Goal: Information Seeking & Learning: Check status

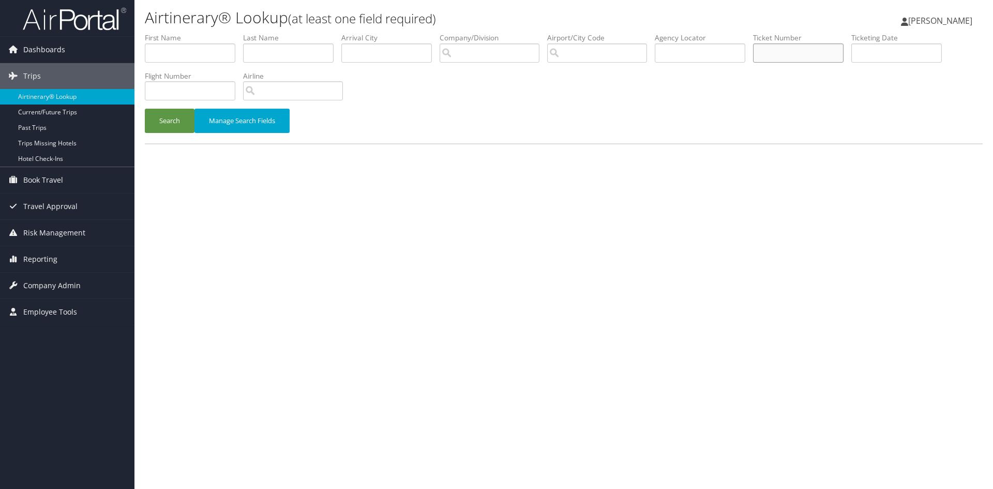
click at [793, 56] on input "text" at bounding box center [798, 52] width 91 height 19
paste input "8900897583203"
click at [145, 109] on button "Search" at bounding box center [170, 121] width 50 height 24
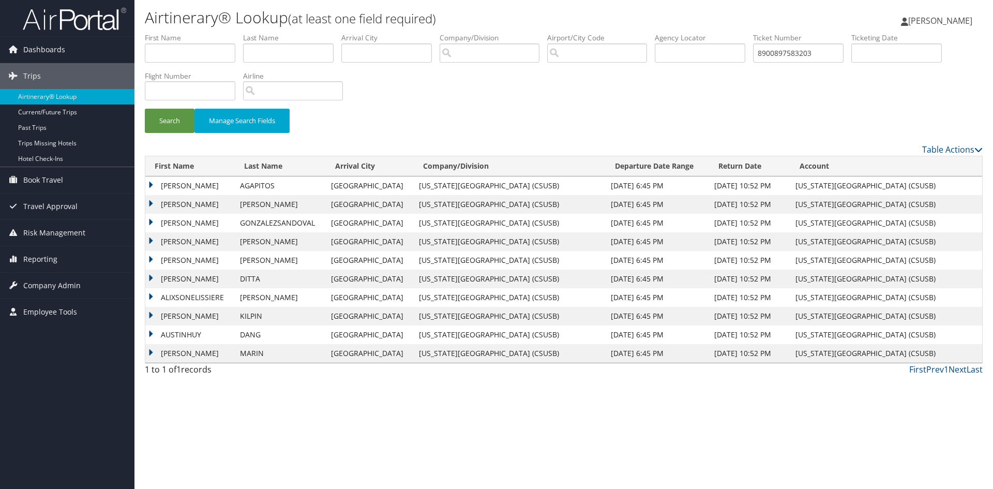
click at [179, 353] on td "[PERSON_NAME]" at bounding box center [190, 353] width 90 height 19
click at [201, 391] on link "View" at bounding box center [199, 392] width 16 height 10
drag, startPoint x: 828, startPoint y: 55, endPoint x: 759, endPoint y: 53, distance: 69.4
click at [761, 33] on ul "First Name Last Name Departure City Arrival City Company/Division Airport/City …" at bounding box center [564, 33] width 838 height 0
paste input "2461"
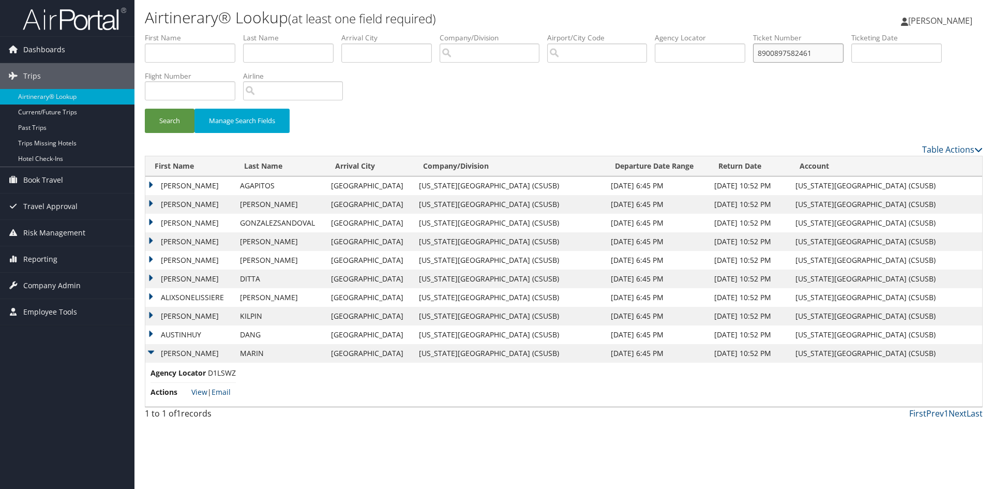
click at [145, 109] on button "Search" at bounding box center [170, 121] width 50 height 24
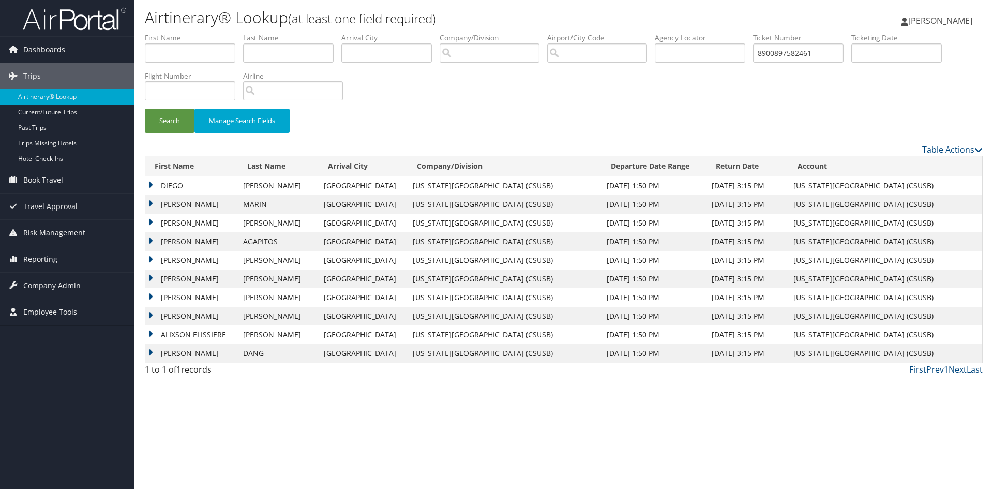
click at [229, 237] on td "MATTHEW" at bounding box center [191, 241] width 93 height 19
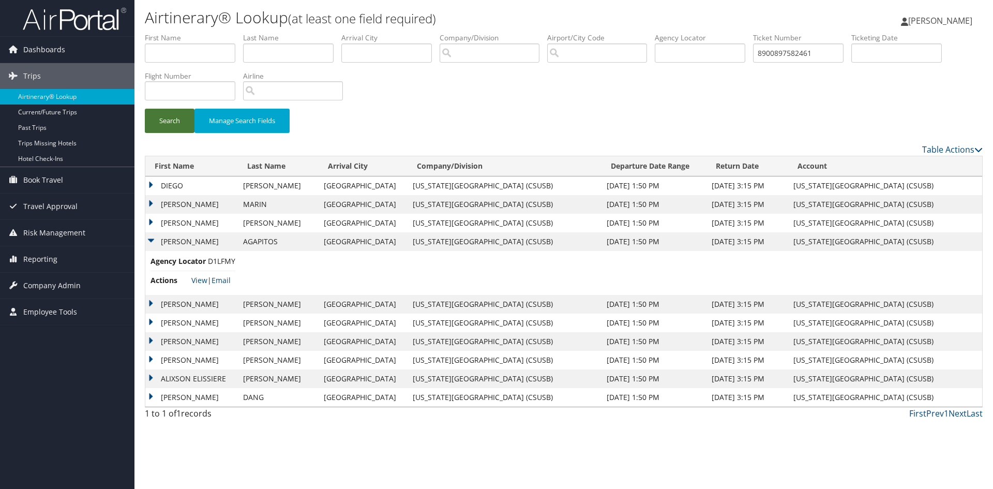
click at [171, 128] on button "Search" at bounding box center [170, 121] width 50 height 24
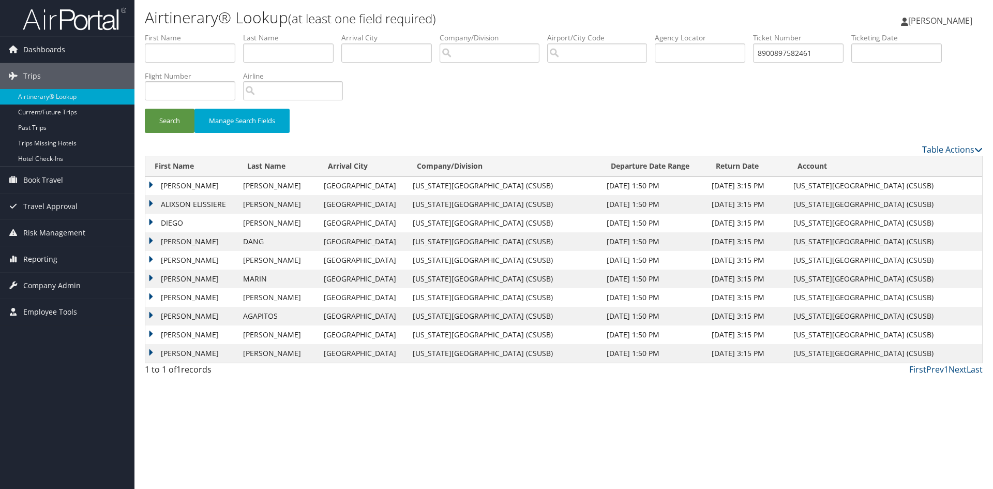
click at [172, 284] on td "LUIS" at bounding box center [191, 279] width 93 height 19
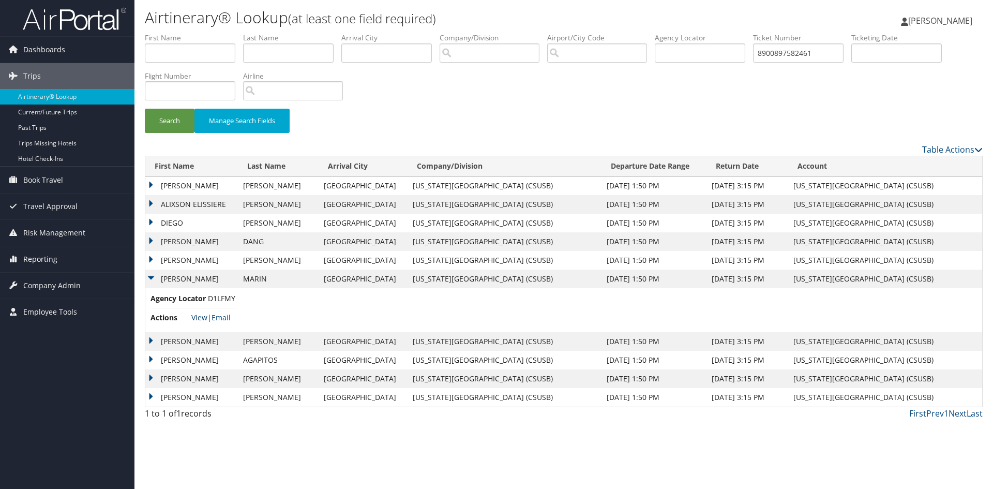
click at [196, 315] on link "View" at bounding box center [199, 317] width 16 height 10
drag, startPoint x: 824, startPoint y: 52, endPoint x: 754, endPoint y: 58, distance: 70.1
click at [757, 33] on ul "First Name Last Name Departure City Arrival City Company/Division Airport/City …" at bounding box center [564, 33] width 838 height 0
paste input "74098"
click at [145, 109] on button "Search" at bounding box center [170, 121] width 50 height 24
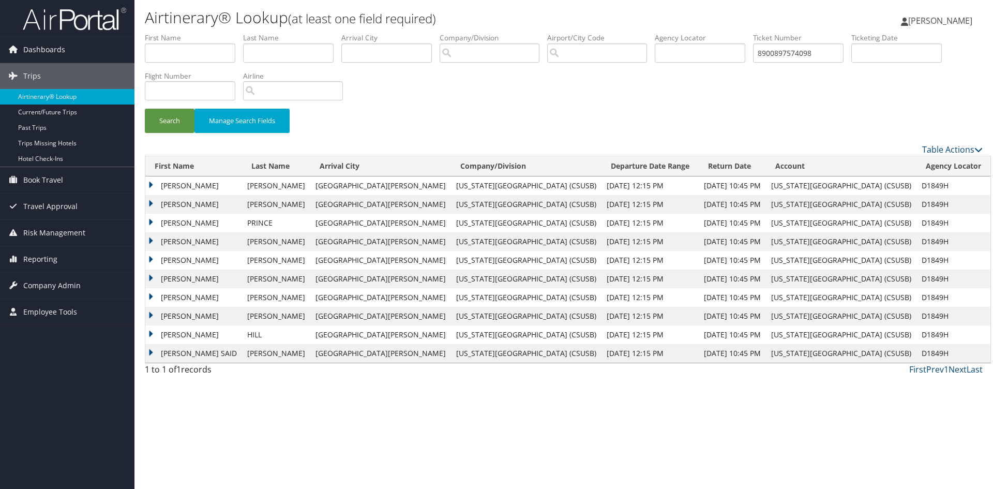
click at [208, 252] on td "JOSH GABRIEL" at bounding box center [193, 260] width 97 height 19
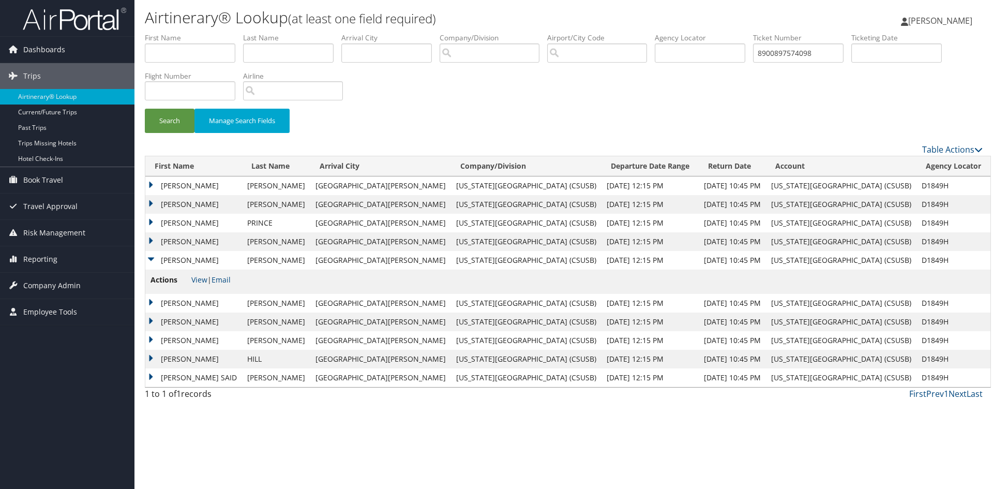
drag, startPoint x: 183, startPoint y: 242, endPoint x: 186, endPoint y: 233, distance: 9.3
click at [184, 241] on td "EDWIN EDU" at bounding box center [193, 241] width 97 height 19
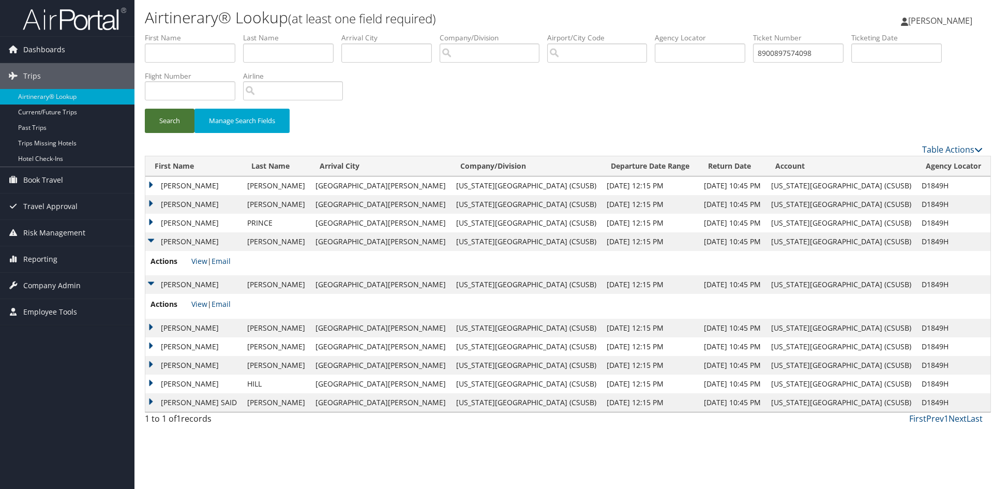
click at [168, 123] on button "Search" at bounding box center [170, 121] width 50 height 24
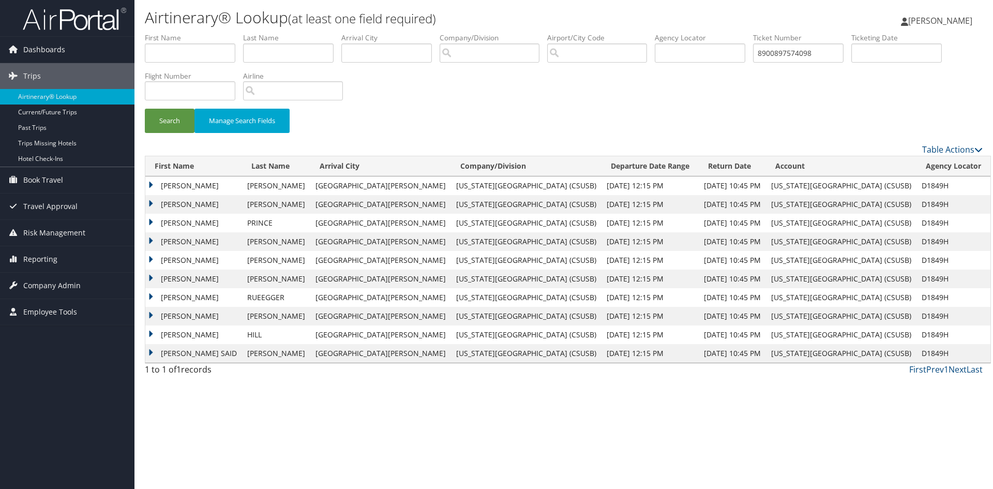
click at [202, 202] on td "DONOVAN" at bounding box center [193, 204] width 97 height 19
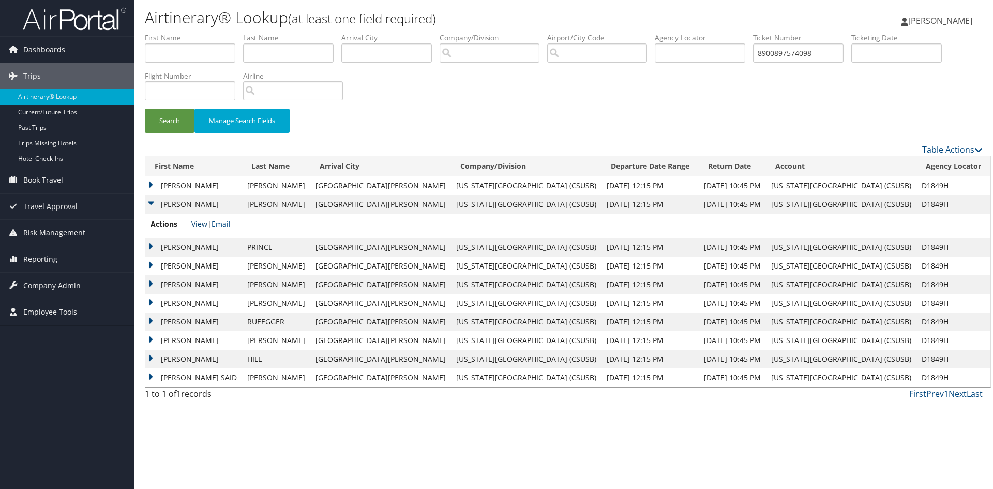
click at [199, 223] on link "View" at bounding box center [199, 224] width 16 height 10
drag, startPoint x: 826, startPoint y: 57, endPoint x: 726, endPoint y: 57, distance: 100.4
click at [726, 33] on ul "First Name Last Name Departure City Arrival City Company/Division Airport/City …" at bounding box center [564, 33] width 838 height 0
paste input "279280"
type input "8900897279280"
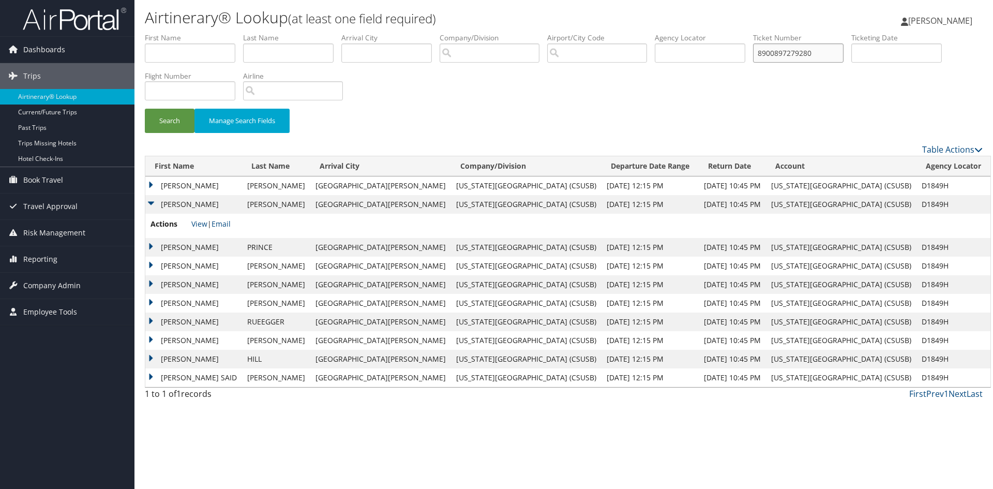
click at [145, 109] on button "Search" at bounding box center [170, 121] width 50 height 24
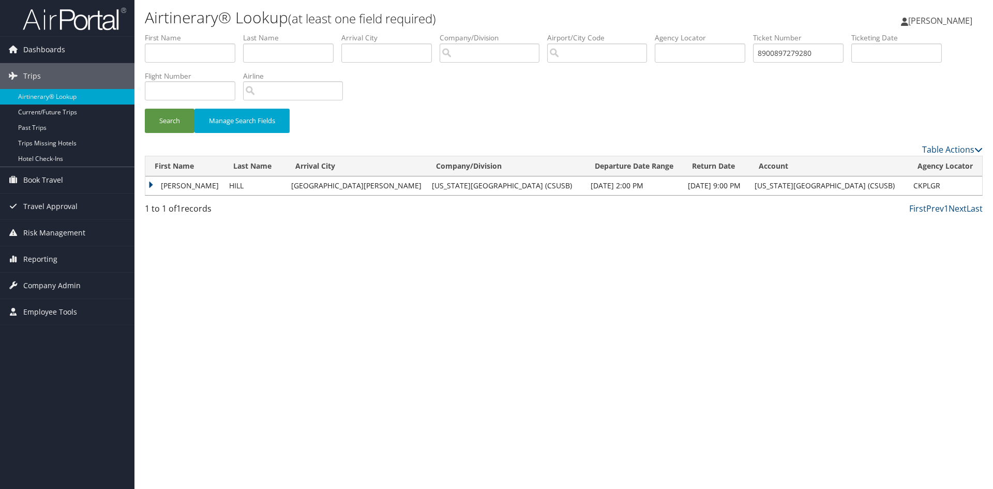
click at [200, 186] on td "JOSHUA" at bounding box center [184, 185] width 79 height 19
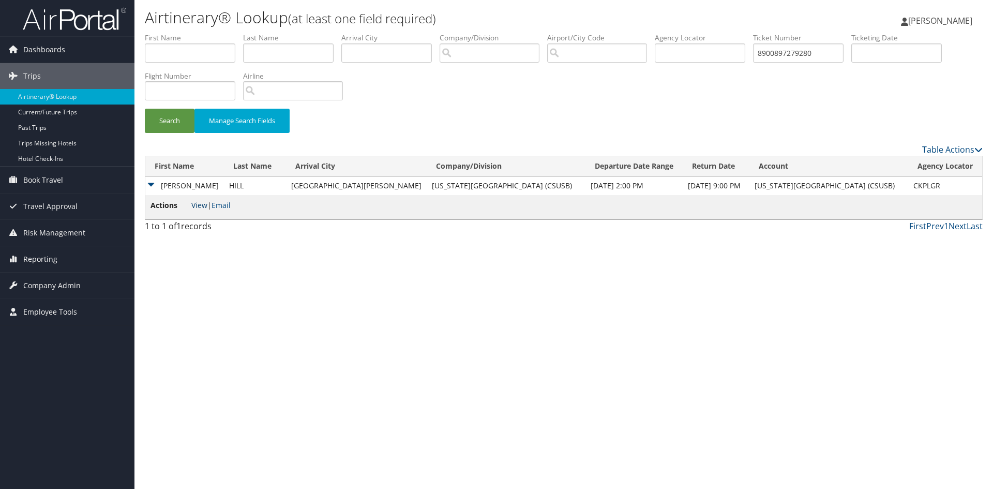
click at [200, 207] on link "View" at bounding box center [199, 205] width 16 height 10
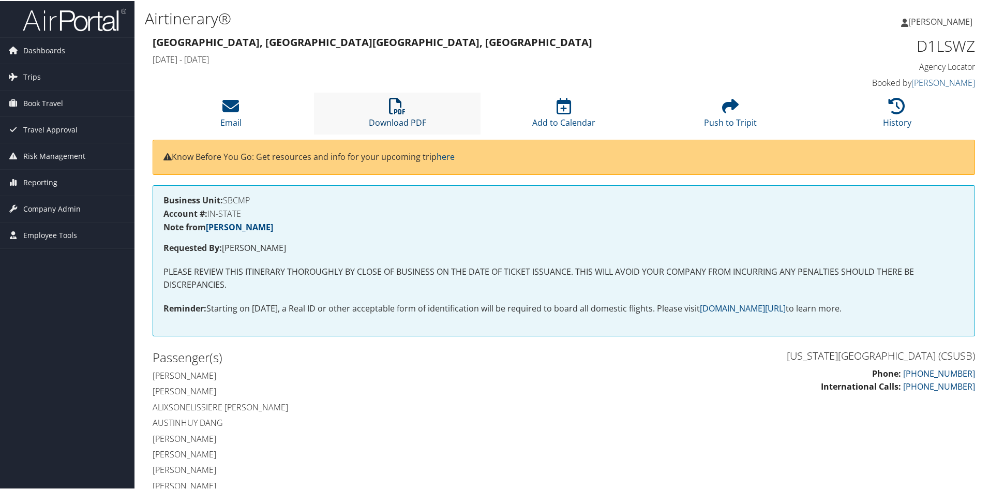
click at [401, 109] on icon at bounding box center [397, 105] width 17 height 17
click at [393, 124] on link "Download PDF" at bounding box center [397, 114] width 57 height 25
click at [232, 291] on div "Business Unit: SBCMP Account #: IN-STATE Note from Dawn Reeves Requested By: ED…" at bounding box center [564, 259] width 823 height 151
click at [386, 113] on li "Download PDF" at bounding box center [397, 113] width 167 height 42
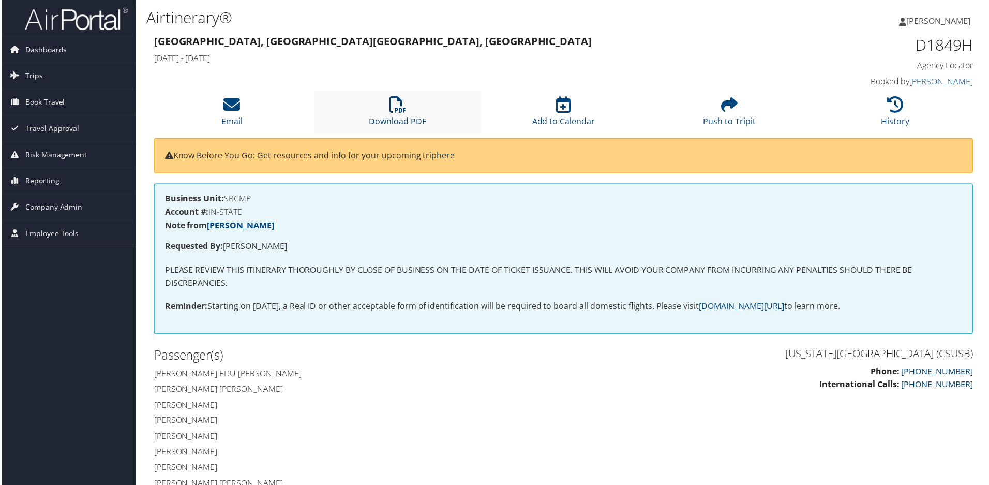
click at [389, 109] on icon at bounding box center [397, 105] width 17 height 17
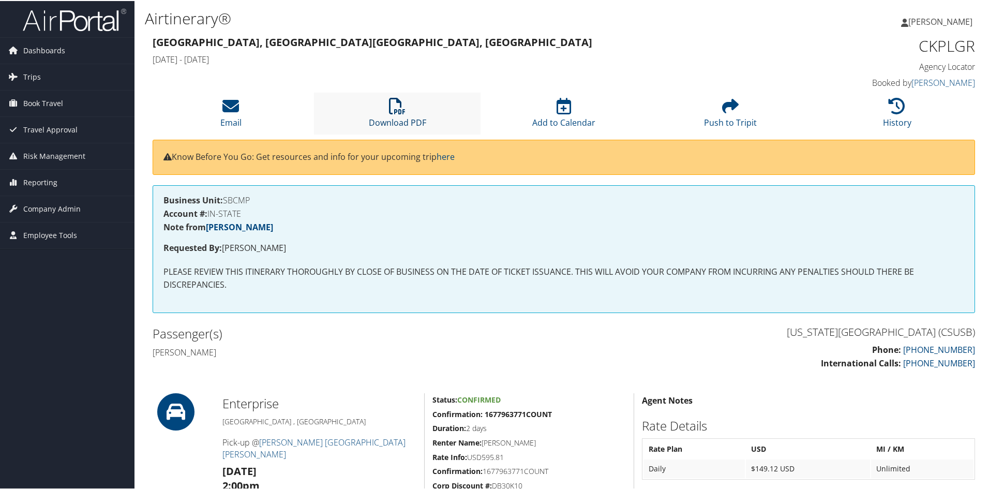
click at [401, 111] on icon at bounding box center [397, 105] width 17 height 17
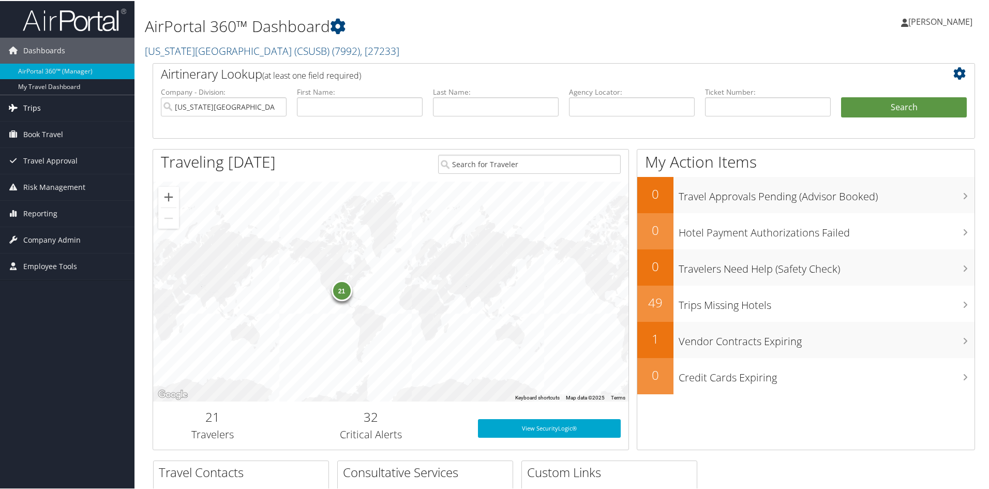
click at [36, 106] on span "Trips" at bounding box center [32, 107] width 18 height 26
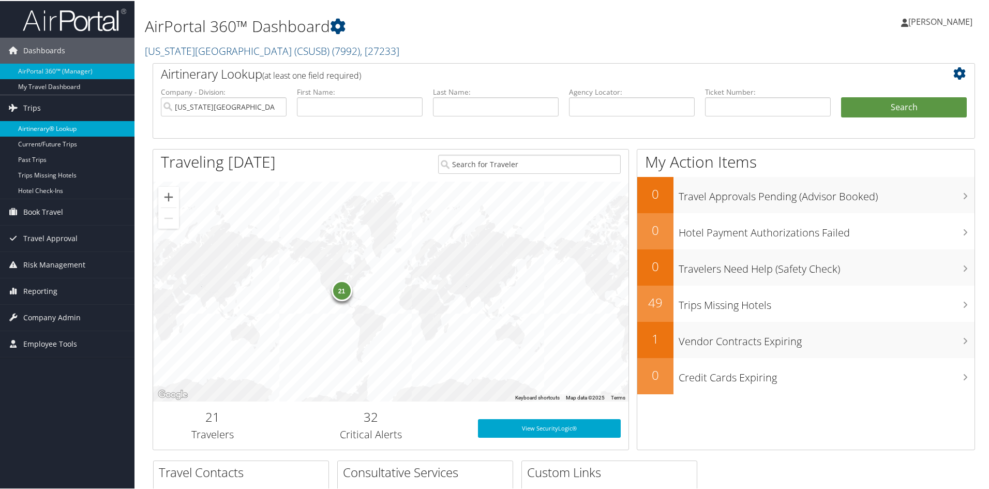
click at [43, 126] on link "Airtinerary® Lookup" at bounding box center [67, 128] width 135 height 16
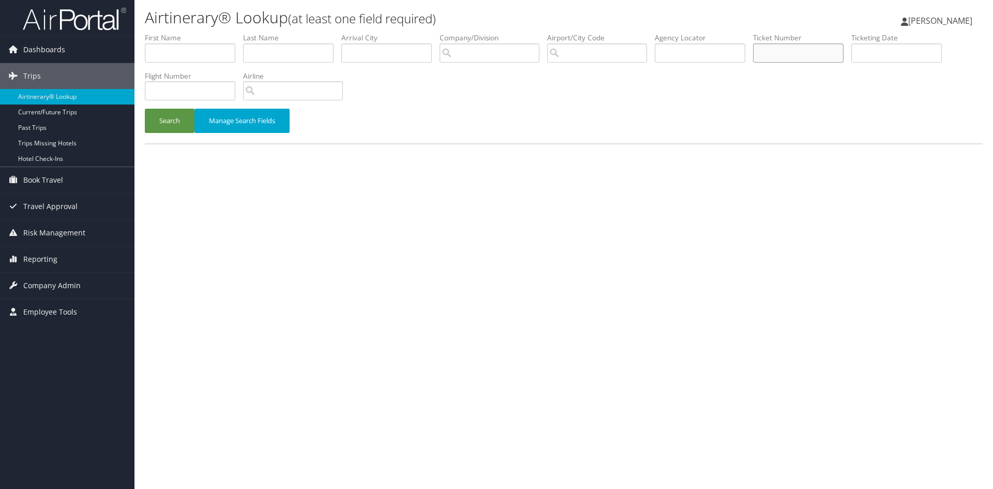
drag, startPoint x: 796, startPoint y: 55, endPoint x: 791, endPoint y: 51, distance: 7.0
click at [793, 53] on input "text" at bounding box center [798, 52] width 91 height 19
paste input "0017311316753"
type input "0017311316753"
click at [145, 109] on button "Search" at bounding box center [170, 121] width 50 height 24
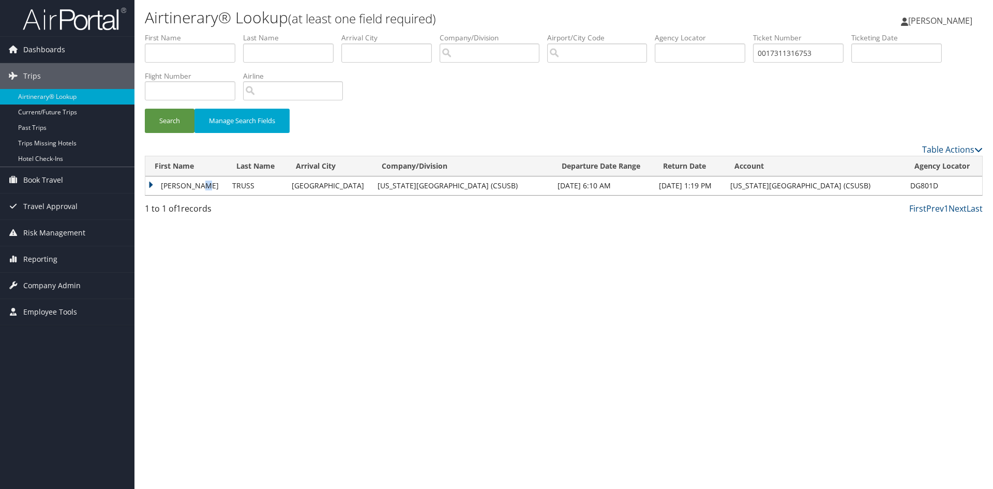
click at [199, 184] on td "[PERSON_NAME]" at bounding box center [186, 185] width 82 height 19
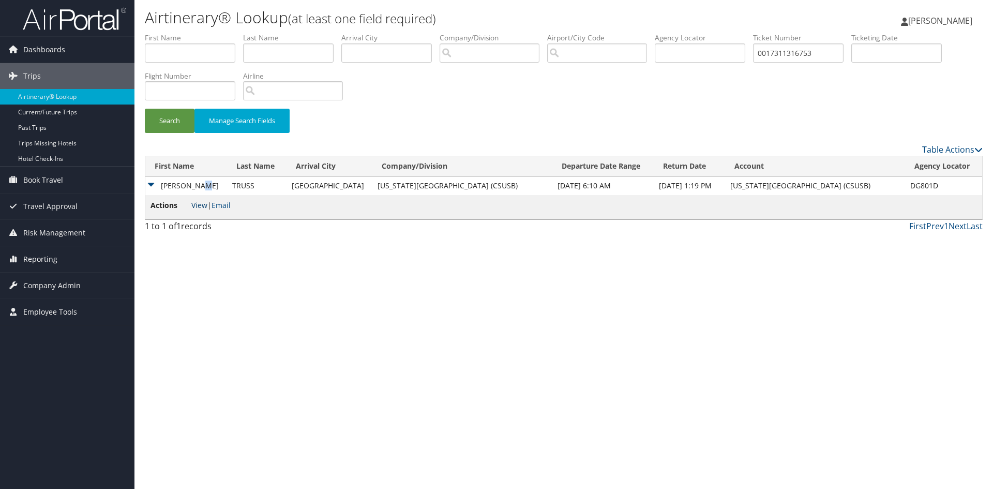
click at [200, 207] on link "View" at bounding box center [199, 205] width 16 height 10
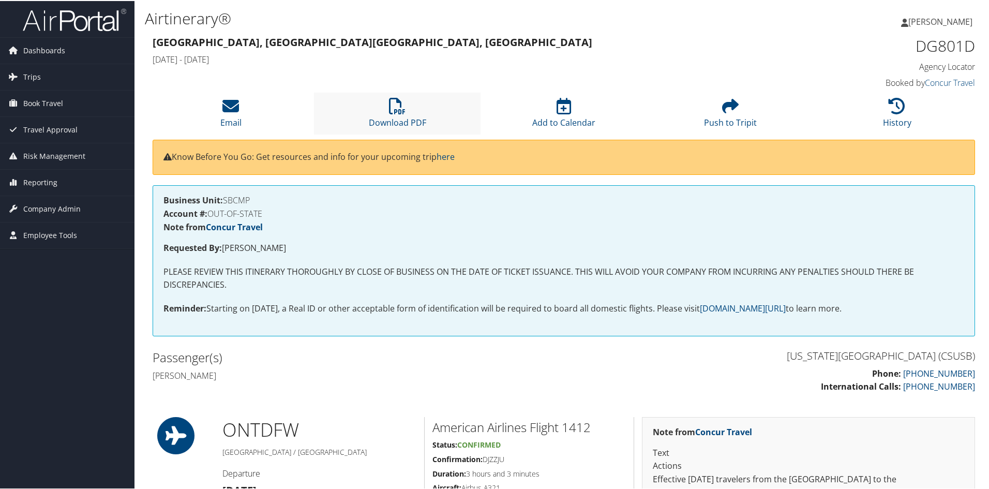
click at [393, 115] on li "Download PDF" at bounding box center [397, 113] width 167 height 42
